Goal: Information Seeking & Learning: Learn about a topic

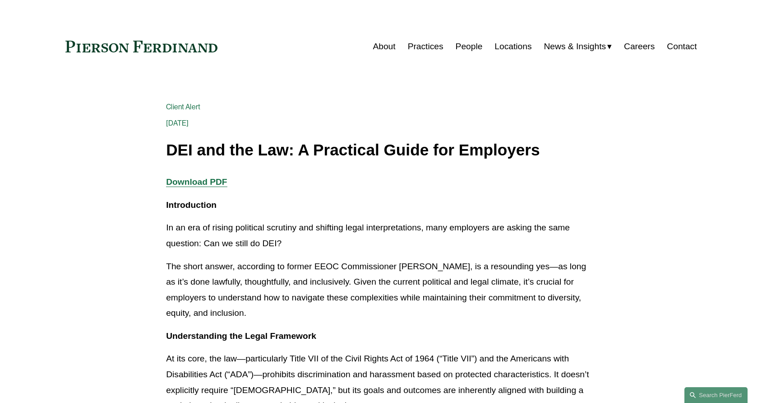
scroll to position [361, 0]
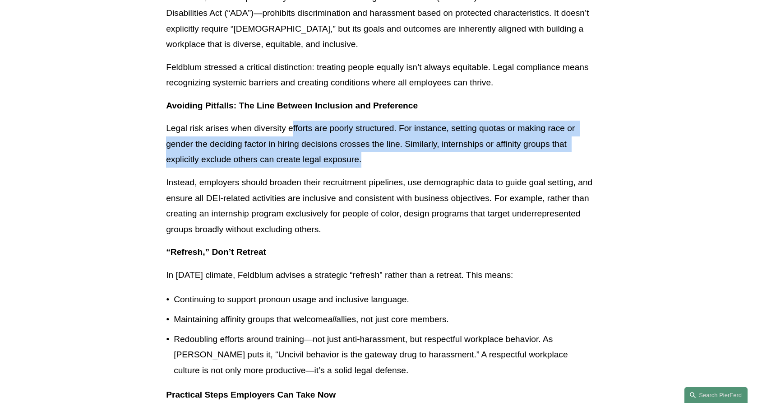
click at [388, 159] on p "Legal risk arises when diversity efforts are poorly structured. For instance, s…" at bounding box center [381, 144] width 430 height 47
drag, startPoint x: 366, startPoint y: 159, endPoint x: 269, endPoint y: 125, distance: 103.1
click at [269, 125] on p "Legal risk arises when diversity efforts are poorly structured. For instance, s…" at bounding box center [381, 144] width 430 height 47
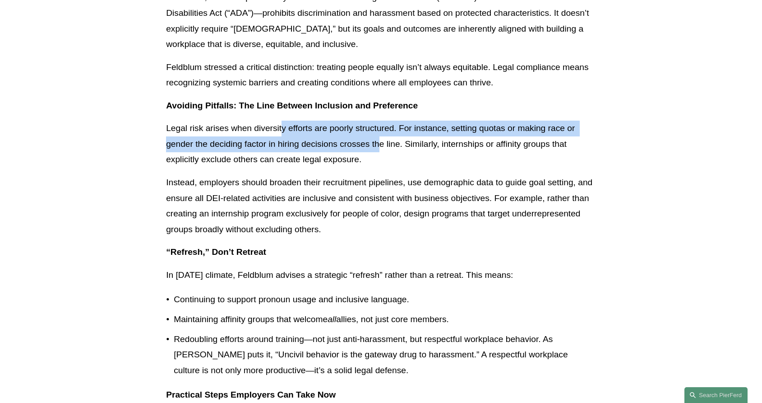
drag, startPoint x: 293, startPoint y: 131, endPoint x: 380, endPoint y: 152, distance: 90.1
click at [380, 152] on p "Legal risk arises when diversity efforts are poorly structured. For instance, s…" at bounding box center [381, 144] width 430 height 47
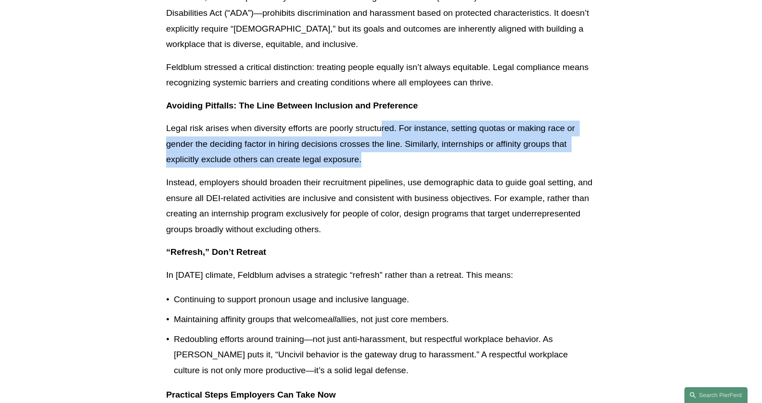
drag, startPoint x: 402, startPoint y: 155, endPoint x: 379, endPoint y: 125, distance: 38.1
click at [379, 125] on p "Legal risk arises when diversity efforts are poorly structured. For instance, s…" at bounding box center [381, 144] width 430 height 47
drag, startPoint x: 379, startPoint y: 126, endPoint x: 392, endPoint y: 163, distance: 38.8
click at [392, 163] on p "Legal risk arises when diversity efforts are poorly structured. For instance, s…" at bounding box center [381, 144] width 430 height 47
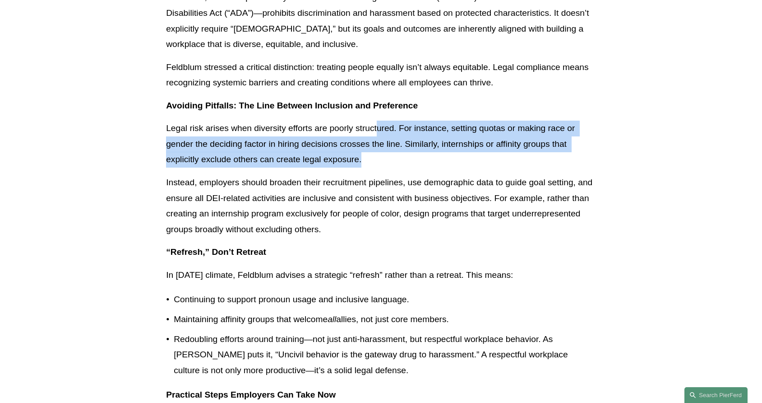
click at [392, 163] on p "Legal risk arises when diversity efforts are poorly structured. For instance, s…" at bounding box center [381, 144] width 430 height 47
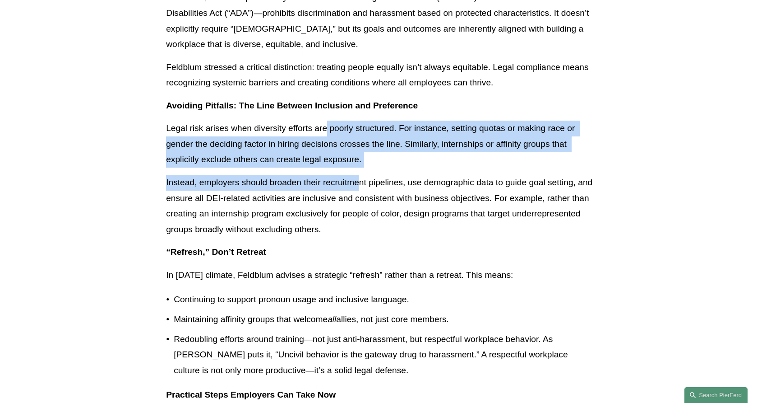
drag, startPoint x: 358, startPoint y: 169, endPoint x: 324, endPoint y: 121, distance: 58.9
click at [324, 121] on div "Download PDF Introduction In an era of rising political scrutiny and shifting l…" at bounding box center [381, 353] width 430 height 1080
click at [324, 121] on p "Legal risk arises when diversity efforts are poorly structured. For instance, s…" at bounding box center [381, 144] width 430 height 47
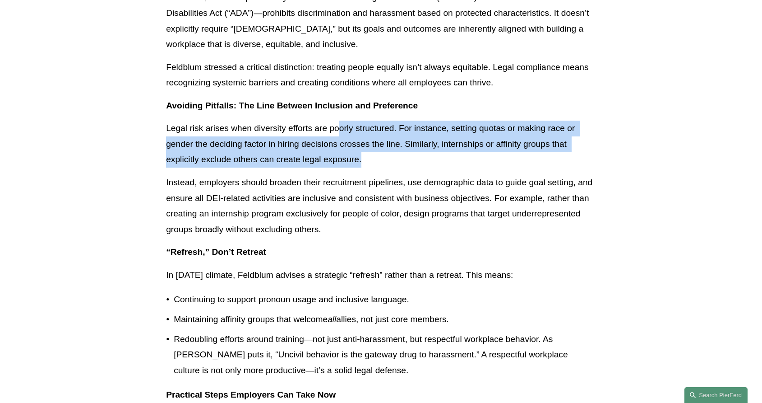
drag, startPoint x: 357, startPoint y: 135, endPoint x: 401, endPoint y: 163, distance: 52.6
click at [401, 163] on p "Legal risk arises when diversity efforts are poorly structured. For instance, s…" at bounding box center [381, 144] width 430 height 47
click at [401, 164] on p "Legal risk arises when diversity efforts are poorly structured. For instance, s…" at bounding box center [381, 144] width 430 height 47
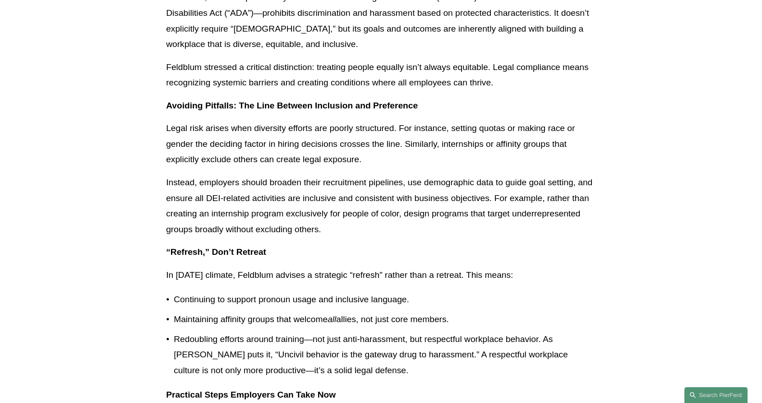
click at [314, 123] on p "Legal risk arises when diversity efforts are poorly structured. For instance, s…" at bounding box center [381, 144] width 430 height 47
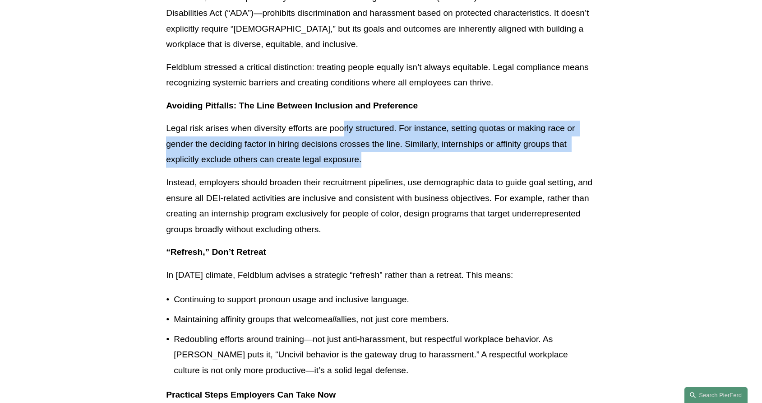
drag, startPoint x: 343, startPoint y: 134, endPoint x: 384, endPoint y: 168, distance: 52.6
click at [384, 168] on div "Download PDF Introduction In an era of rising political scrutiny and shifting l…" at bounding box center [381, 353] width 430 height 1080
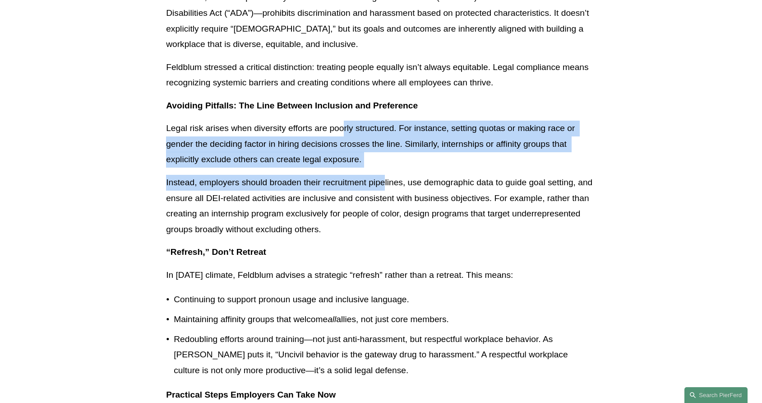
click at [384, 168] on div "Download PDF Introduction In an era of rising political scrutiny and shifting l…" at bounding box center [381, 353] width 430 height 1080
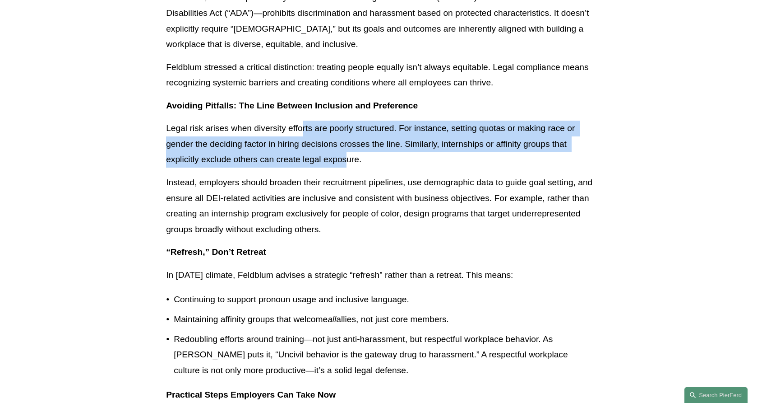
drag, startPoint x: 330, startPoint y: 147, endPoint x: 295, endPoint y: 117, distance: 45.5
click at [295, 117] on div "Download PDF Introduction In an era of rising political scrutiny and shifting l…" at bounding box center [381, 353] width 430 height 1080
drag, startPoint x: 328, startPoint y: 125, endPoint x: 415, endPoint y: 168, distance: 96.7
click at [415, 168] on div "Download PDF Introduction In an era of rising political scrutiny and shifting l…" at bounding box center [381, 353] width 430 height 1080
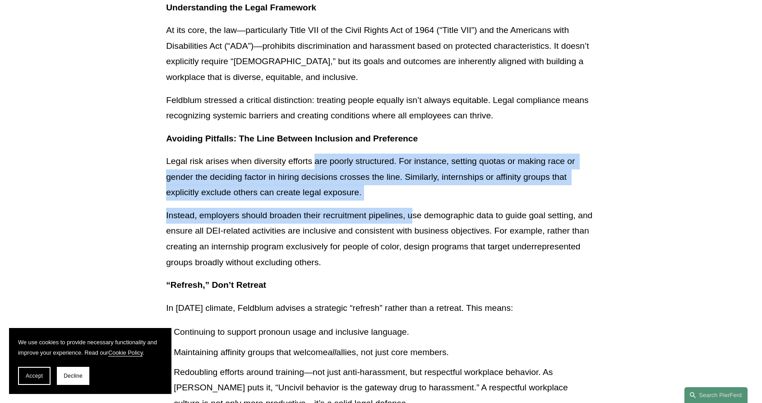
drag, startPoint x: 415, startPoint y: 168, endPoint x: 366, endPoint y: 195, distance: 56.0
click at [366, 195] on p "Legal risk arises when diversity efforts are poorly structured. For instance, s…" at bounding box center [381, 176] width 430 height 47
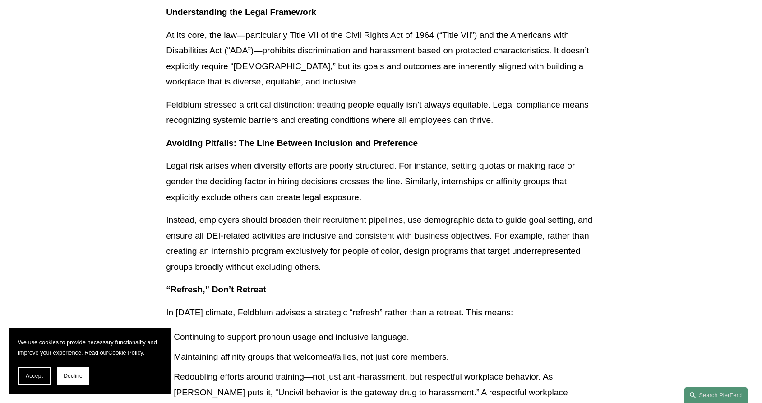
click at [362, 231] on p "Instead, employers should broaden their recruitment pipelines, use demographic …" at bounding box center [381, 243] width 430 height 62
click at [33, 376] on span "Accept" at bounding box center [34, 375] width 17 height 6
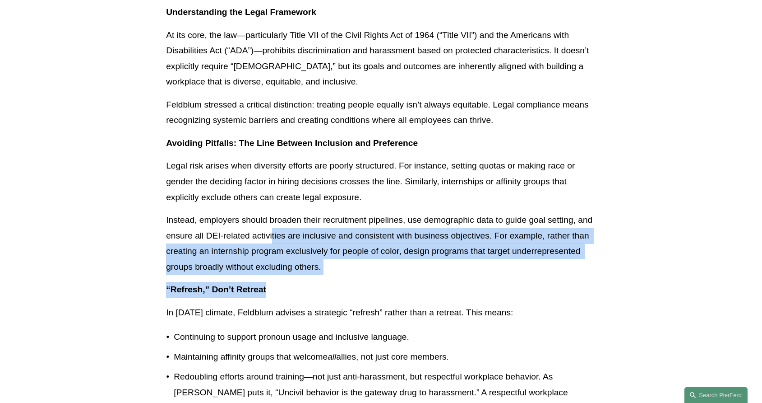
drag, startPoint x: 273, startPoint y: 234, endPoint x: 361, endPoint y: 281, distance: 100.0
click at [361, 281] on div "Download PDF Introduction In an era of rising political scrutiny and shifting l…" at bounding box center [381, 391] width 430 height 1080
drag, startPoint x: 341, startPoint y: 267, endPoint x: 309, endPoint y: 235, distance: 45.6
click at [309, 235] on p "Instead, employers should broaden their recruitment pipelines, use demographic …" at bounding box center [381, 243] width 430 height 62
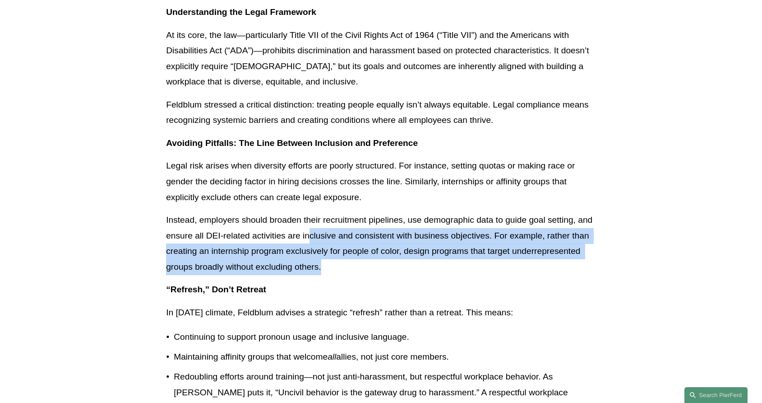
drag, startPoint x: 309, startPoint y: 235, endPoint x: 309, endPoint y: 229, distance: 5.9
click at [309, 235] on p "Instead, employers should broaden their recruitment pipelines, use demographic …" at bounding box center [381, 243] width 430 height 62
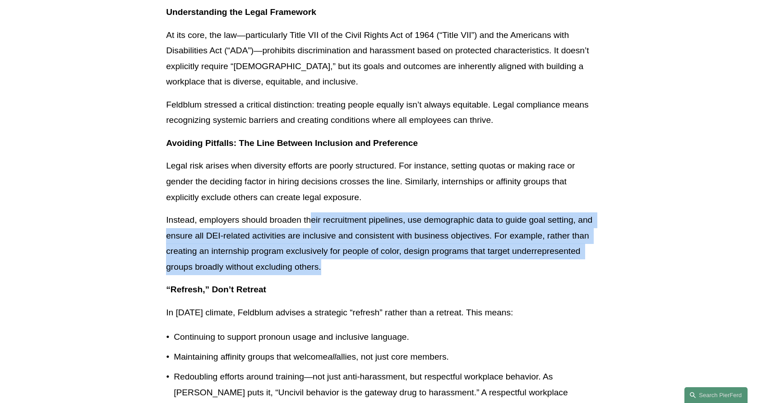
drag, startPoint x: 311, startPoint y: 225, endPoint x: 325, endPoint y: 275, distance: 52.4
click at [325, 275] on div "Download PDF Introduction In an era of rising political scrutiny and shifting l…" at bounding box center [381, 391] width 430 height 1080
drag, startPoint x: 343, startPoint y: 269, endPoint x: 296, endPoint y: 221, distance: 67.7
click at [296, 221] on p "Instead, employers should broaden their recruitment pipelines, use demographic …" at bounding box center [381, 243] width 430 height 62
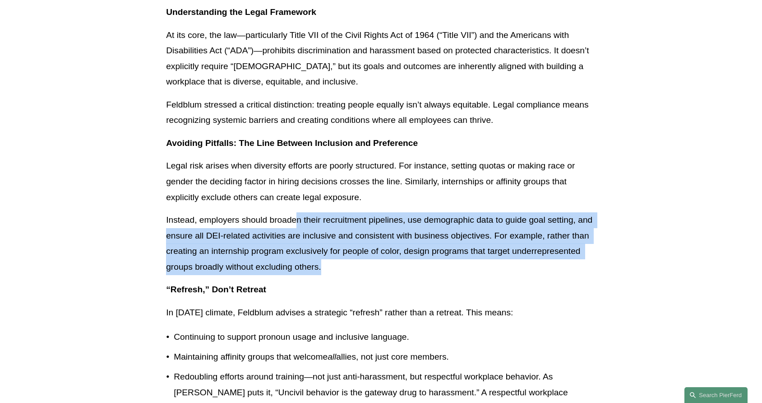
click at [296, 221] on p "Instead, employers should broaden their recruitment pipelines, use demographic …" at bounding box center [381, 243] width 430 height 62
drag, startPoint x: 339, startPoint y: 239, endPoint x: 355, endPoint y: 275, distance: 39.2
click at [355, 274] on p "Instead, employers should broaden their recruitment pipelines, use demographic …" at bounding box center [381, 243] width 430 height 62
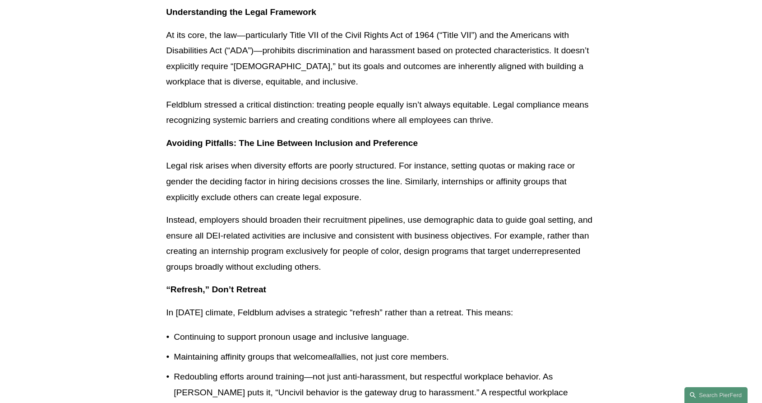
scroll to position [181, 0]
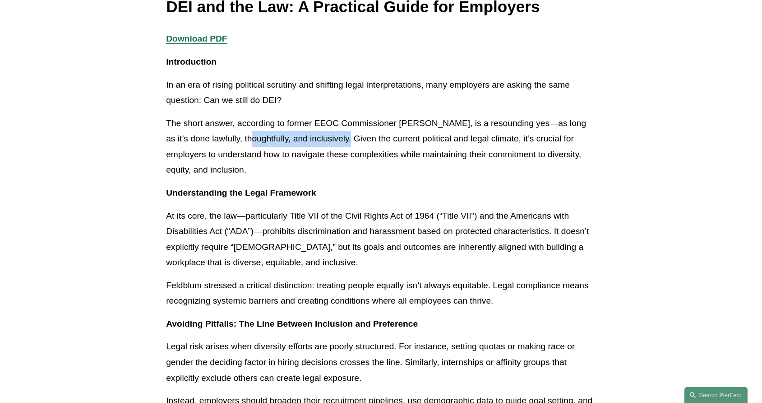
drag, startPoint x: 278, startPoint y: 143, endPoint x: 327, endPoint y: 143, distance: 49.6
click at [327, 143] on p "The short answer, according to former EEOC Commissioner [PERSON_NAME], is a res…" at bounding box center [381, 147] width 430 height 62
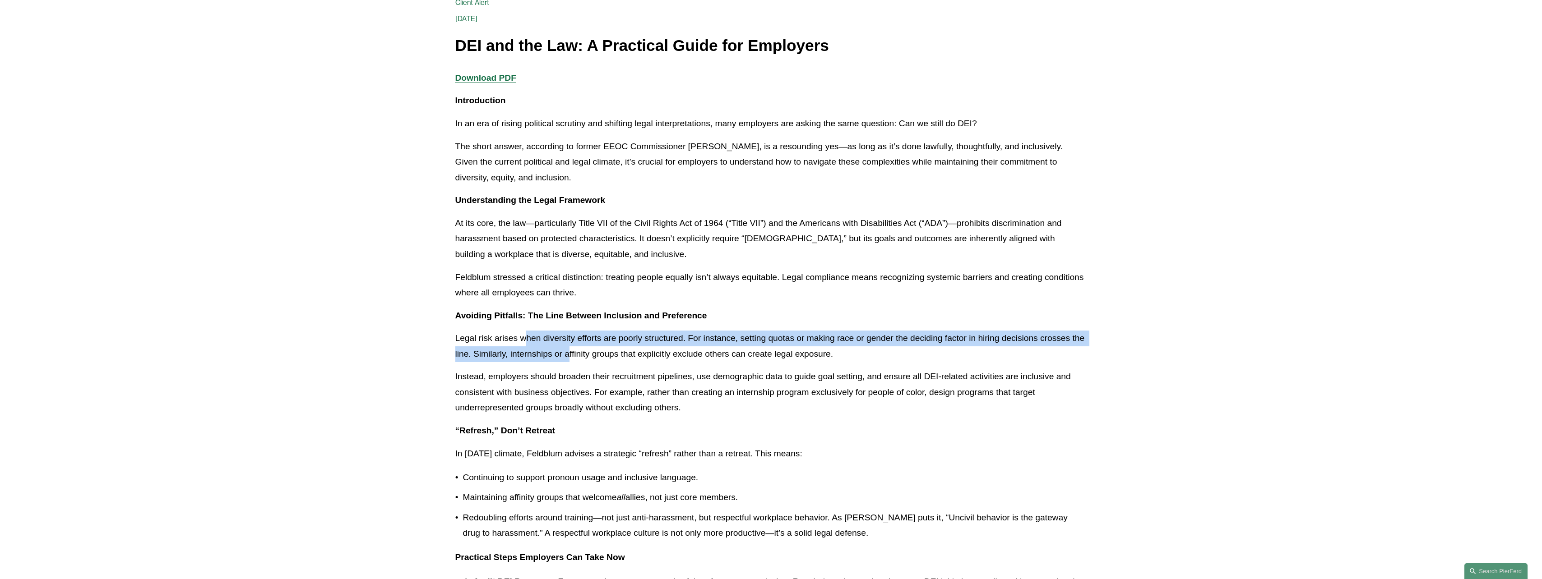
drag, startPoint x: 524, startPoint y: 333, endPoint x: 569, endPoint y: 359, distance: 52.2
click at [569, 359] on p "Legal risk arises when diversity efforts are poorly structured. For instance, s…" at bounding box center [771, 346] width 632 height 31
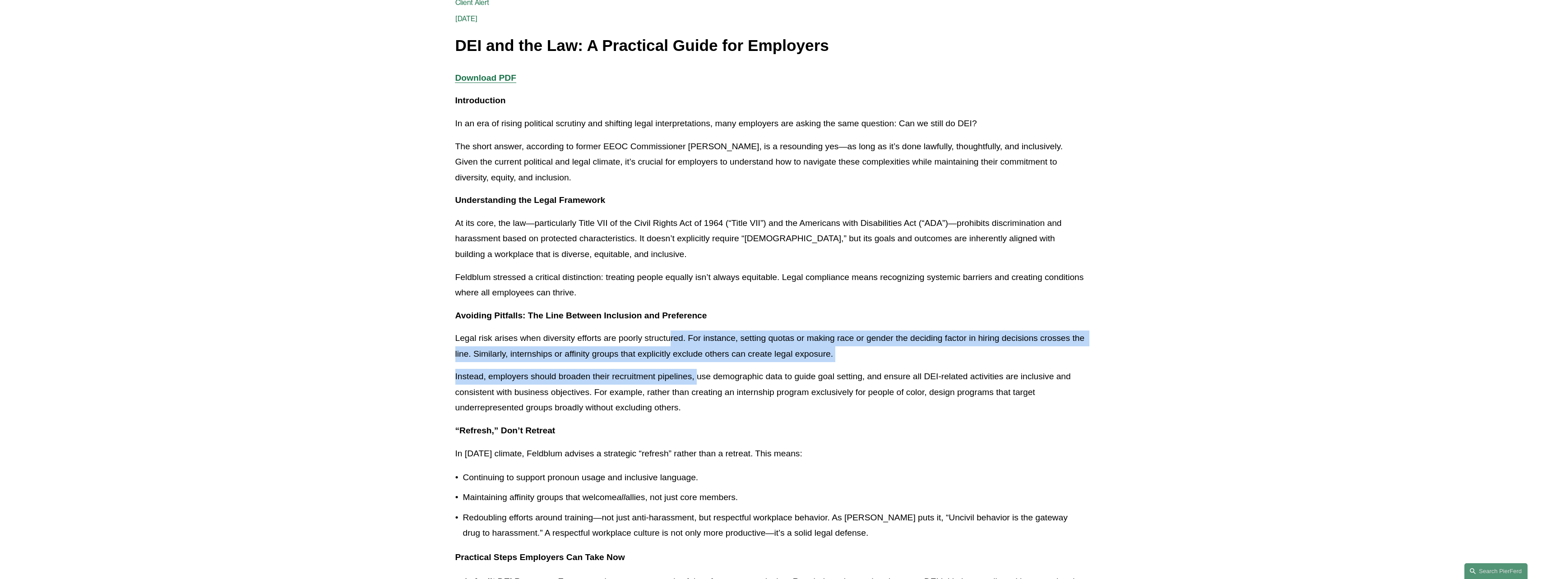
drag, startPoint x: 697, startPoint y: 368, endPoint x: 668, endPoint y: 334, distance: 45.5
click at [668, 334] on div "Download PDF Introduction In an era of rising political scrutiny and shifting l…" at bounding box center [771, 524] width 632 height 908
click at [668, 334] on p "Legal risk arises when diversity efforts are poorly structured. For instance, s…" at bounding box center [771, 346] width 632 height 31
drag, startPoint x: 684, startPoint y: 334, endPoint x: 692, endPoint y: 348, distance: 15.4
click at [692, 348] on p "Legal risk arises when diversity efforts are poorly structured. For instance, s…" at bounding box center [771, 346] width 632 height 31
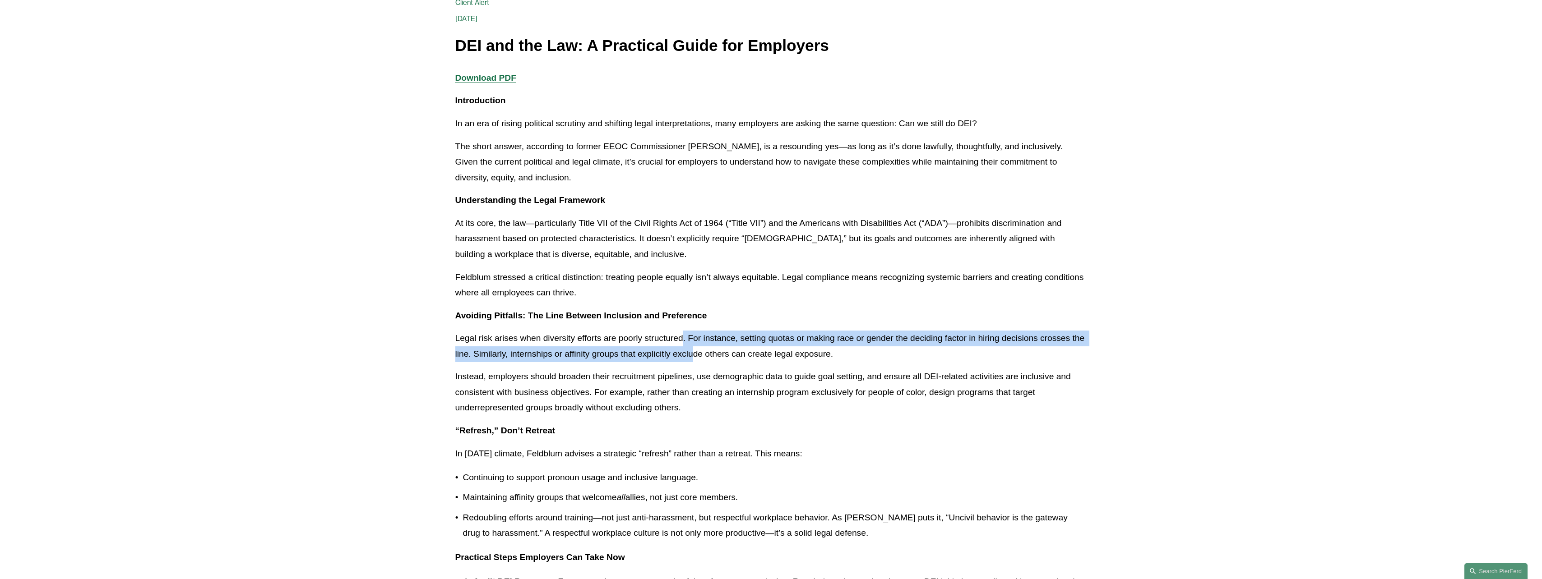
click at [692, 348] on p "Legal risk arises when diversity efforts are poorly structured. For instance, s…" at bounding box center [771, 346] width 632 height 31
drag, startPoint x: 709, startPoint y: 348, endPoint x: 693, endPoint y: 329, distance: 24.4
click at [693, 329] on div "Download PDF Introduction In an era of rising political scrutiny and shifting l…" at bounding box center [771, 524] width 632 height 908
drag, startPoint x: 697, startPoint y: 349, endPoint x: 700, endPoint y: 353, distance: 4.9
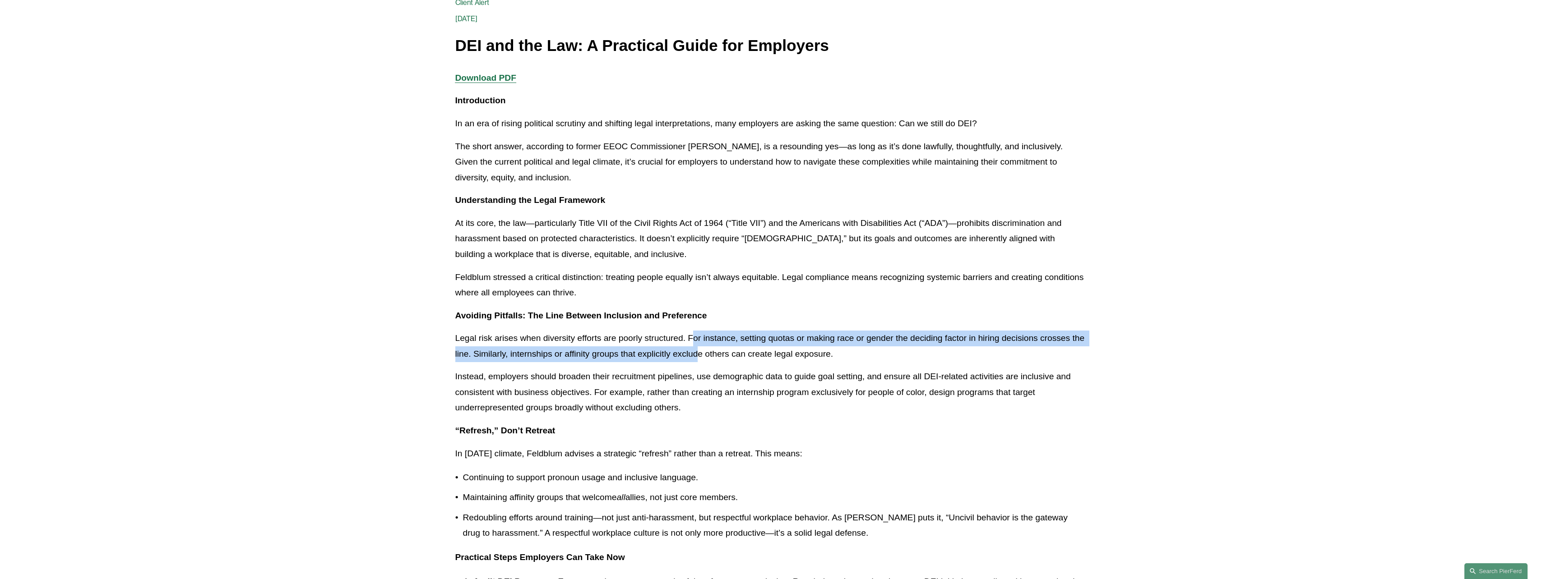
click at [700, 353] on p "Legal risk arises when diversity efforts are poorly structured. For instance, s…" at bounding box center [771, 346] width 632 height 31
